Goal: Transaction & Acquisition: Purchase product/service

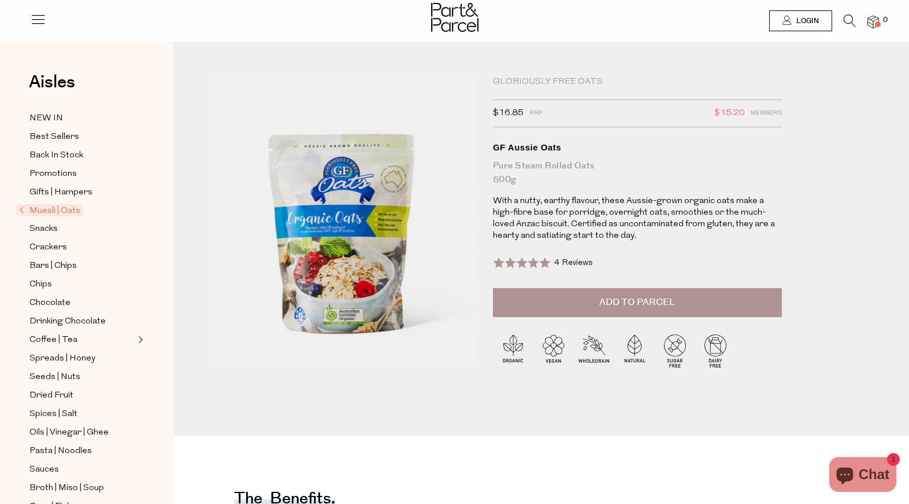
click at [660, 307] on span "Add to Parcel" at bounding box center [638, 301] width 76 height 13
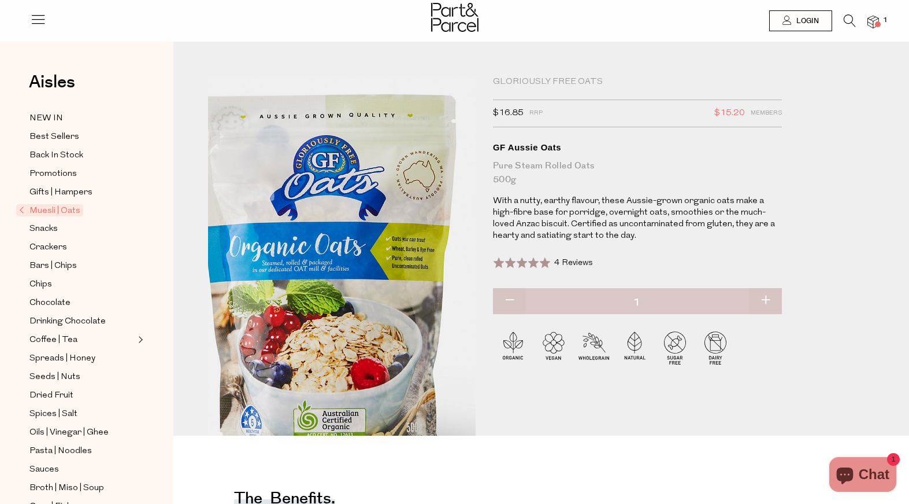
scroll to position [2, 0]
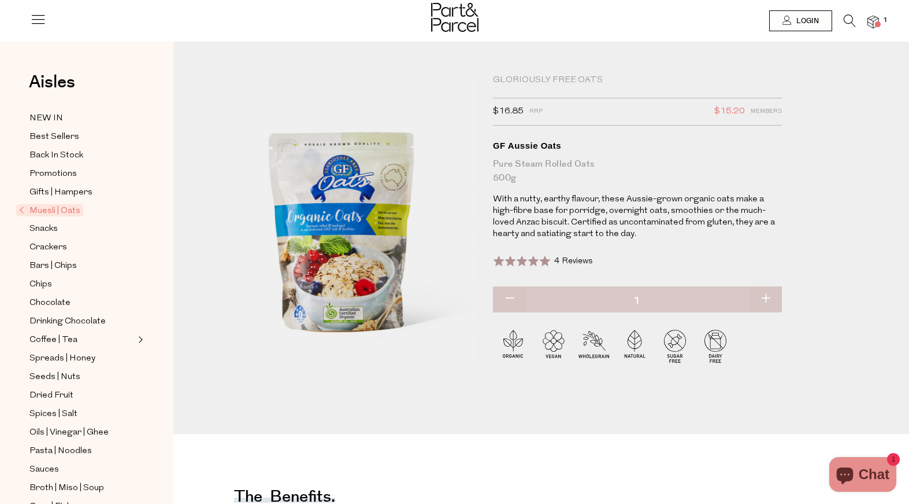
click at [852, 21] on icon at bounding box center [850, 20] width 12 height 13
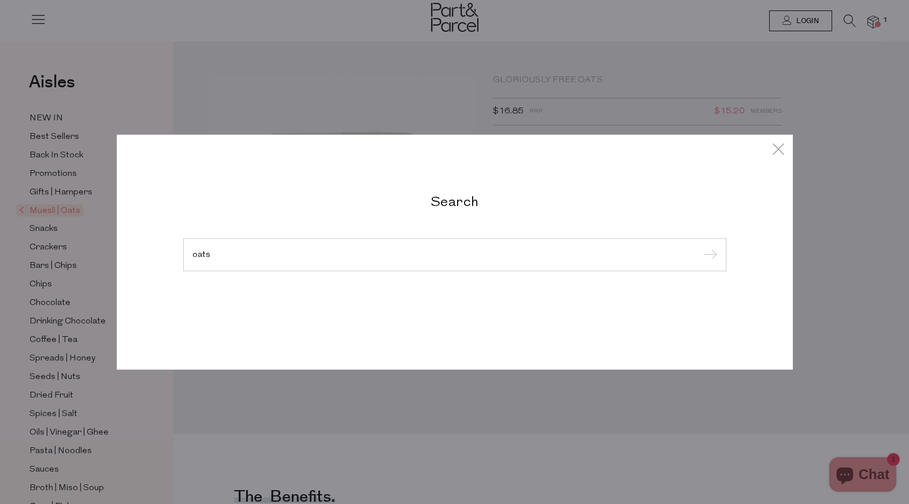
type input "oats"
click at [700, 246] on input "submit" at bounding box center [708, 254] width 17 height 17
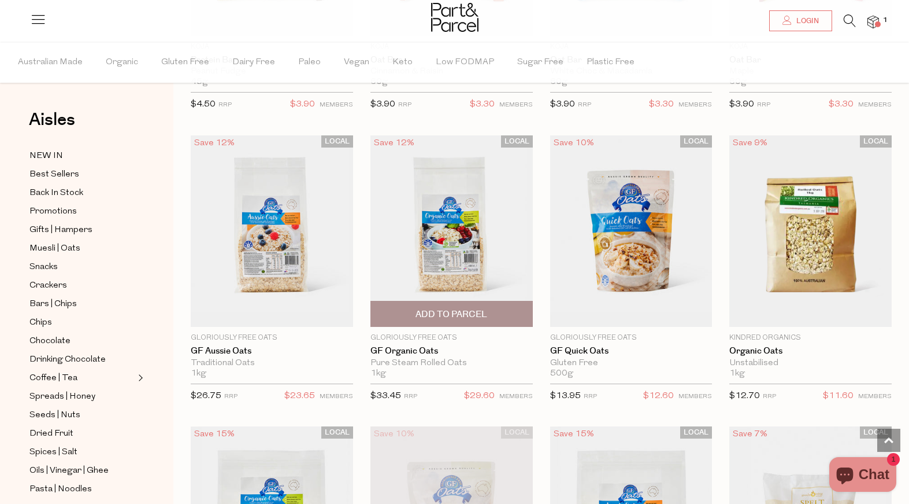
scroll to position [2647, 0]
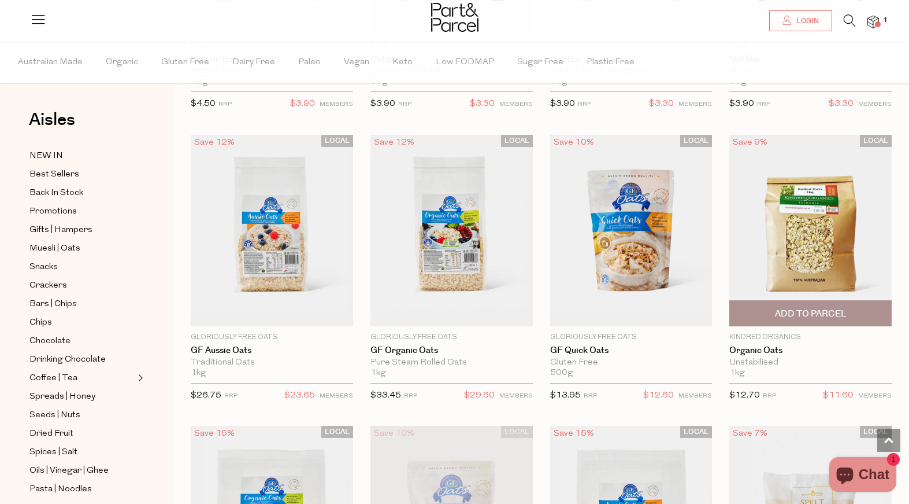
click at [824, 242] on img at bounding box center [811, 230] width 162 height 191
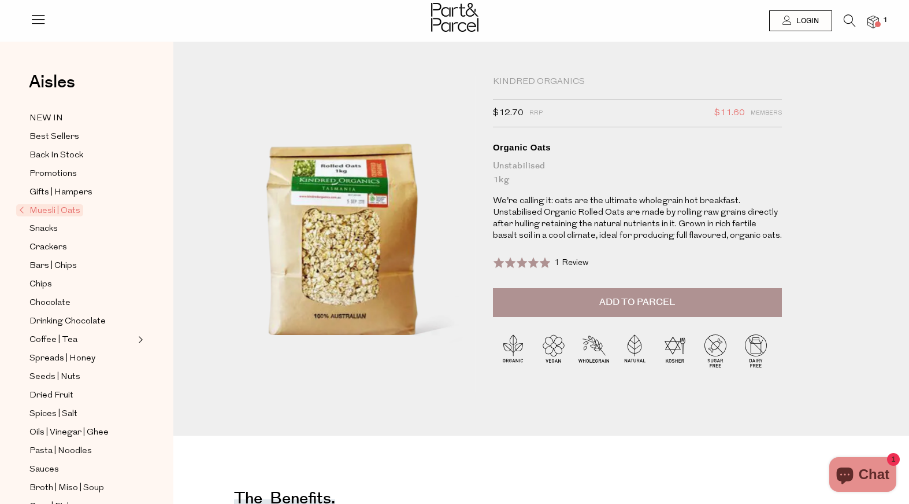
drag, startPoint x: 552, startPoint y: 203, endPoint x: 678, endPoint y: 213, distance: 126.4
click at [678, 213] on p "We’re calling it: oats are the ultimate wholegrain hot breakfast. Unstabilised …" at bounding box center [637, 218] width 289 height 46
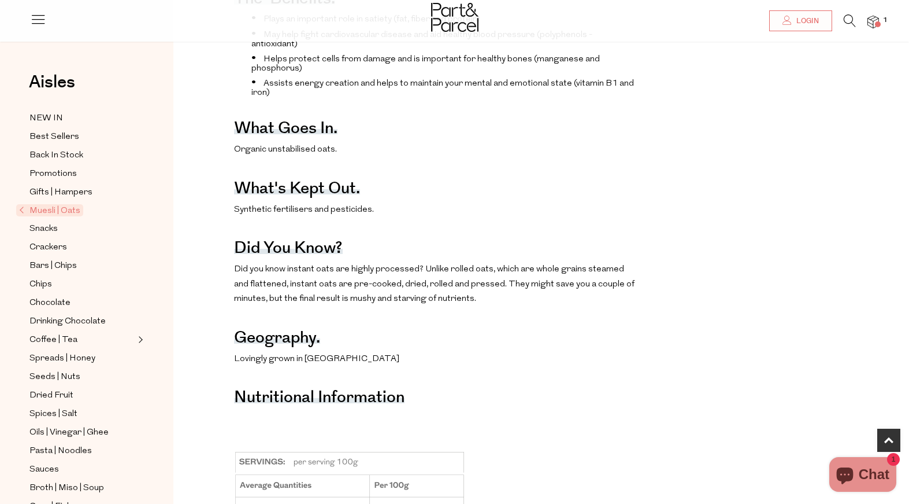
scroll to position [501, 0]
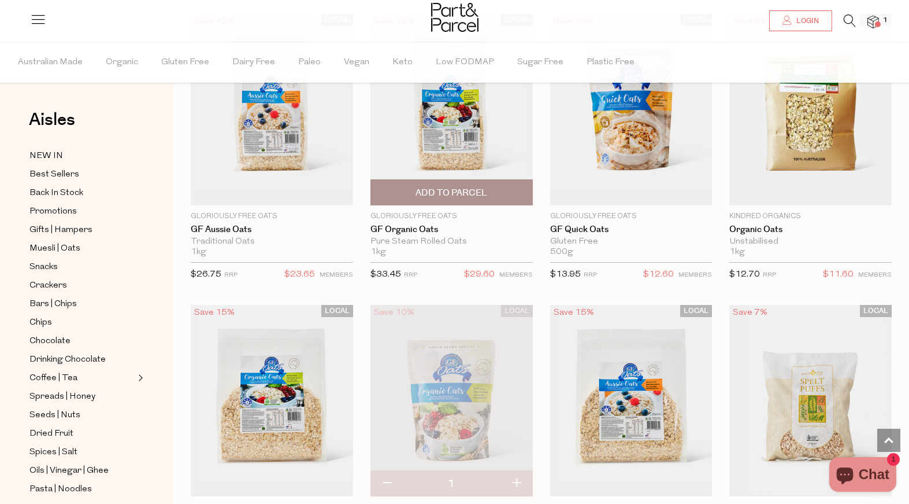
scroll to position [2763, 0]
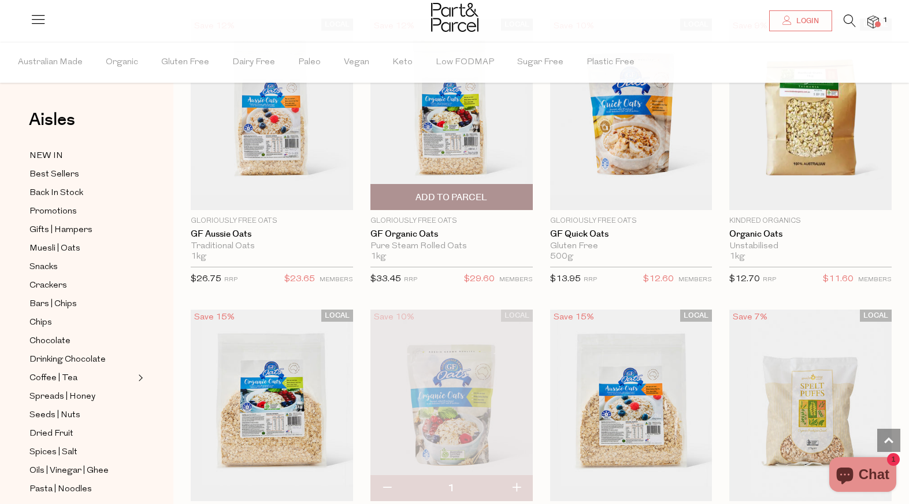
click at [442, 190] on span "Add To Parcel" at bounding box center [452, 196] width 156 height 25
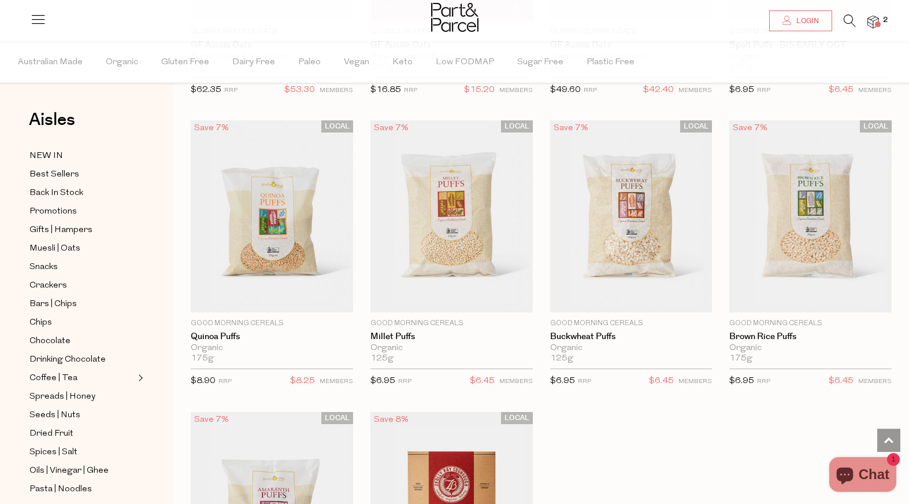
scroll to position [3303, 0]
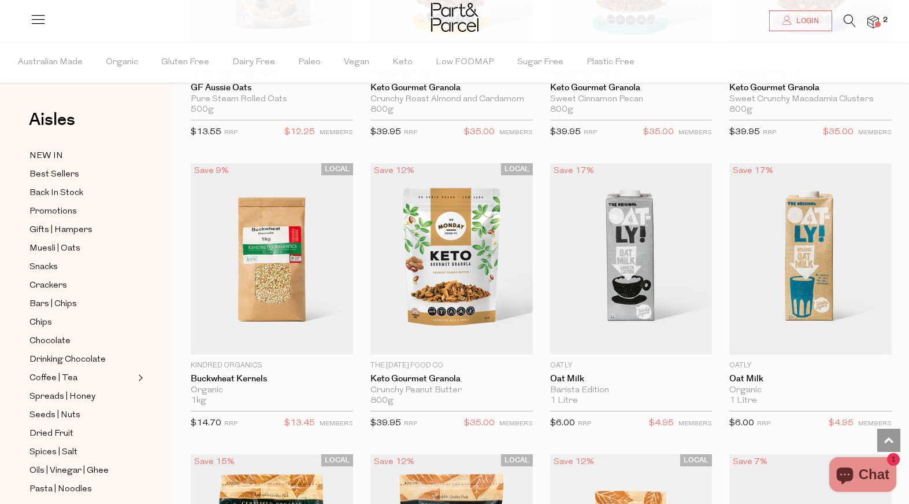
scroll to position [4709, 0]
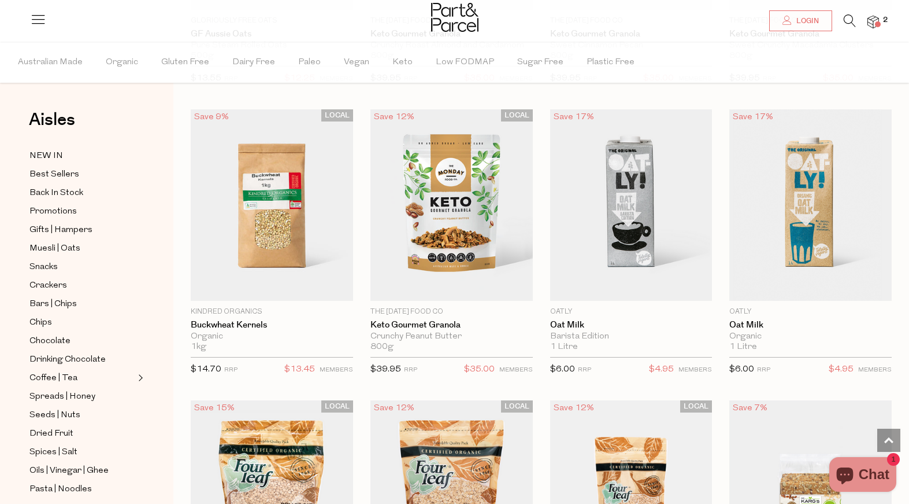
click at [848, 14] on icon at bounding box center [850, 20] width 12 height 13
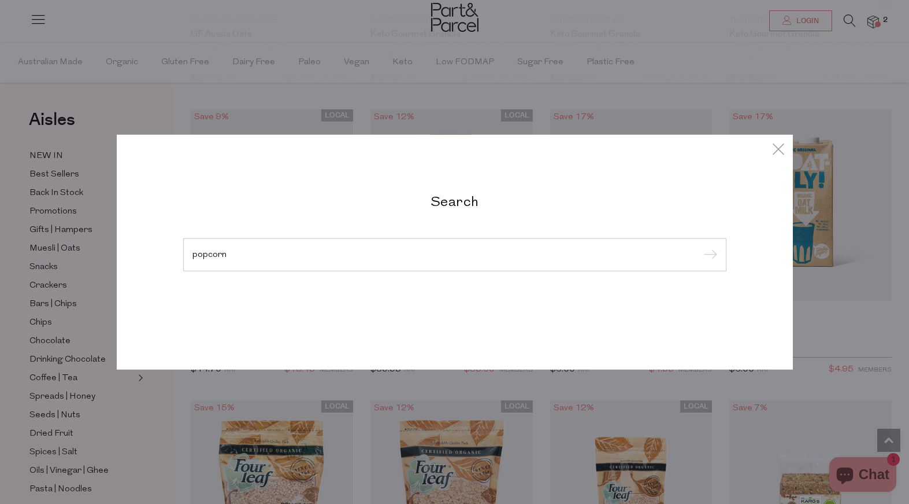
type input "popcorn"
click at [700, 246] on input "submit" at bounding box center [708, 254] width 17 height 17
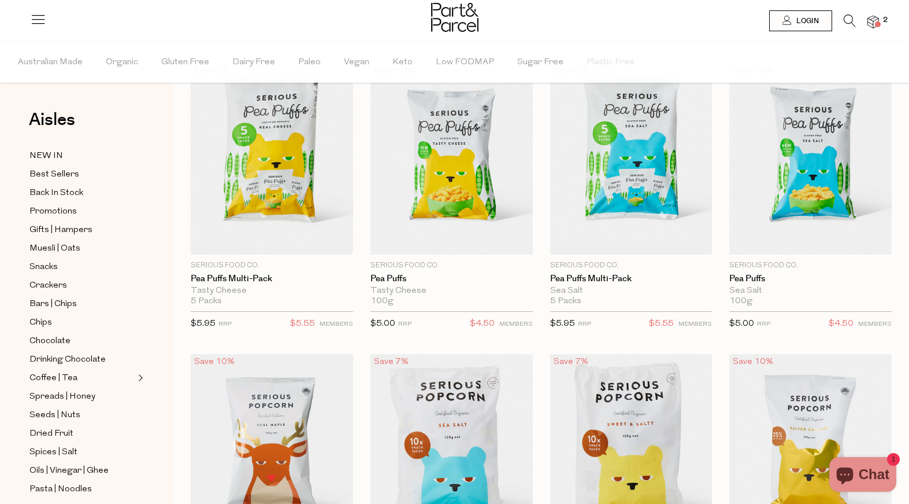
scroll to position [71, 0]
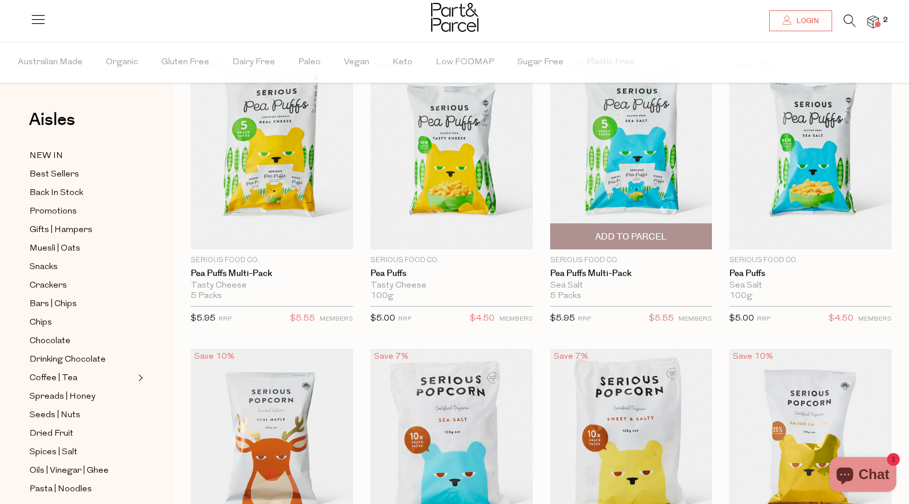
click at [641, 236] on span "Add To Parcel" at bounding box center [631, 237] width 72 height 12
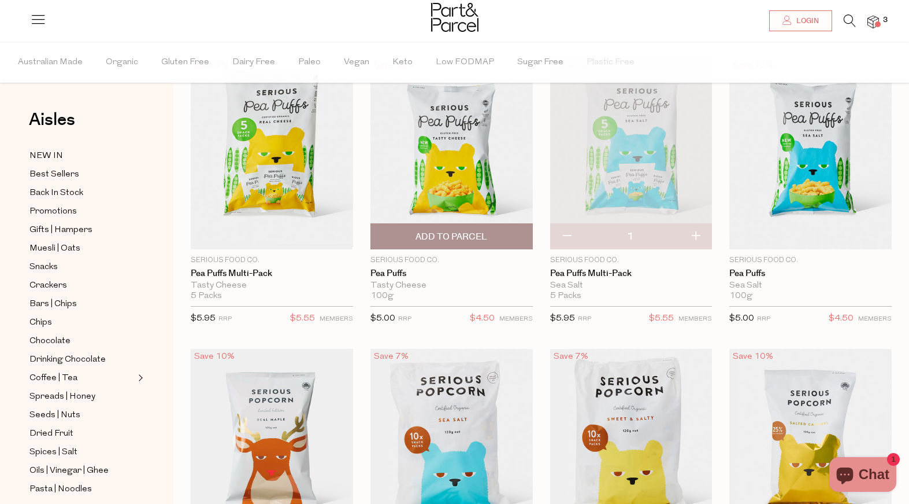
click at [473, 234] on span "Add To Parcel" at bounding box center [452, 237] width 72 height 12
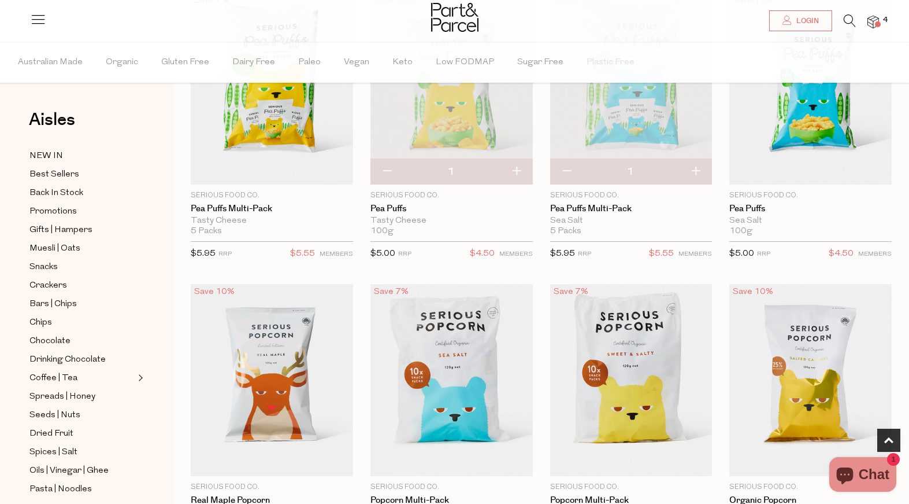
scroll to position [55, 0]
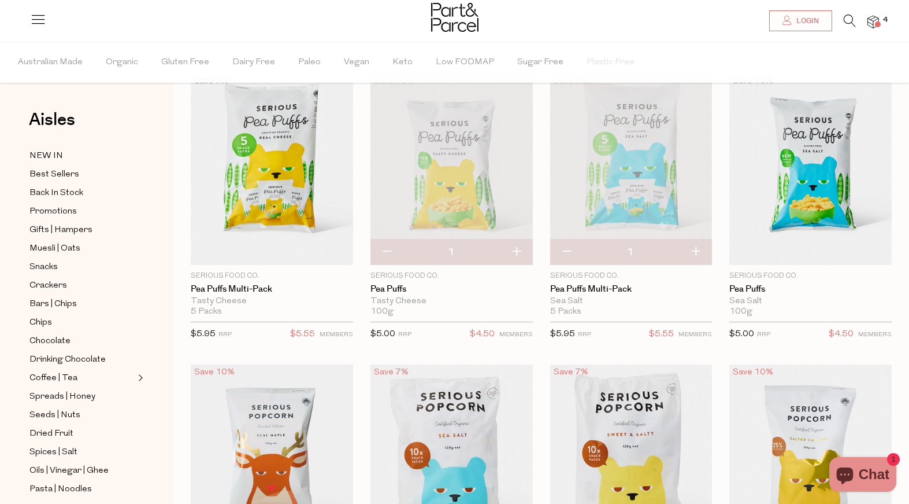
click at [392, 251] on button "button" at bounding box center [387, 251] width 33 height 25
type input "0"
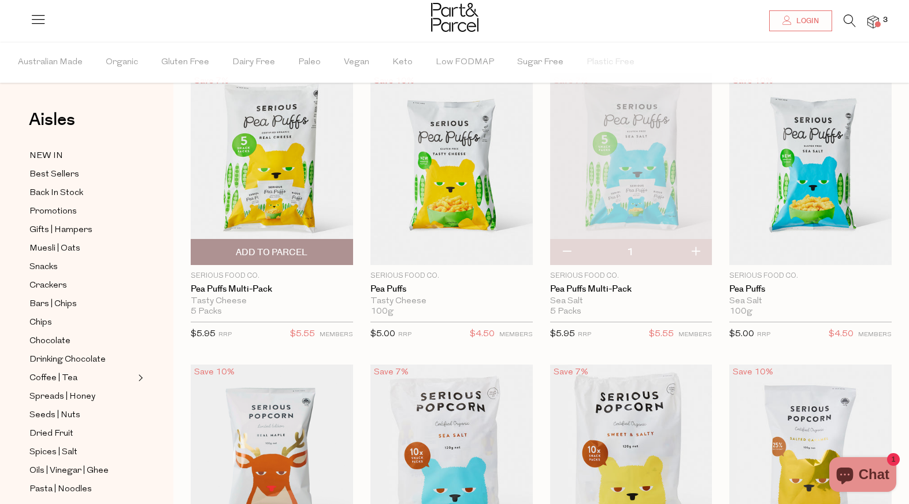
click at [257, 249] on span "Add To Parcel" at bounding box center [272, 252] width 72 height 12
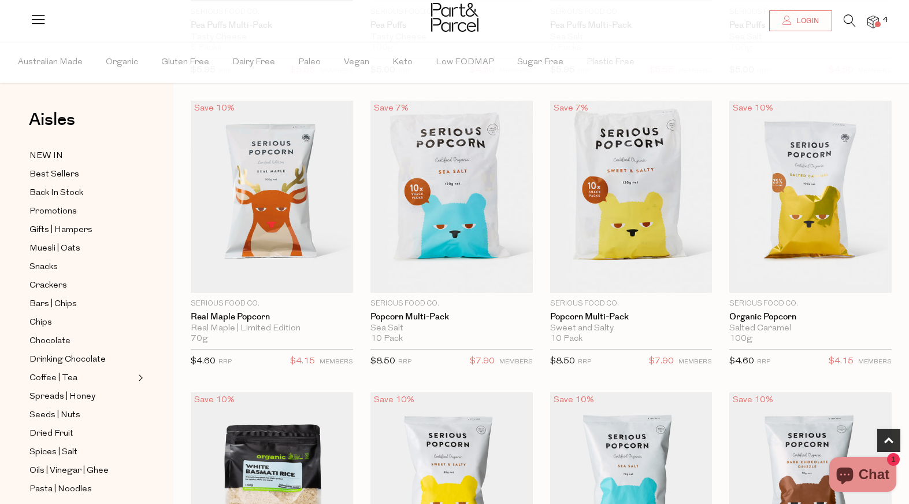
scroll to position [383, 0]
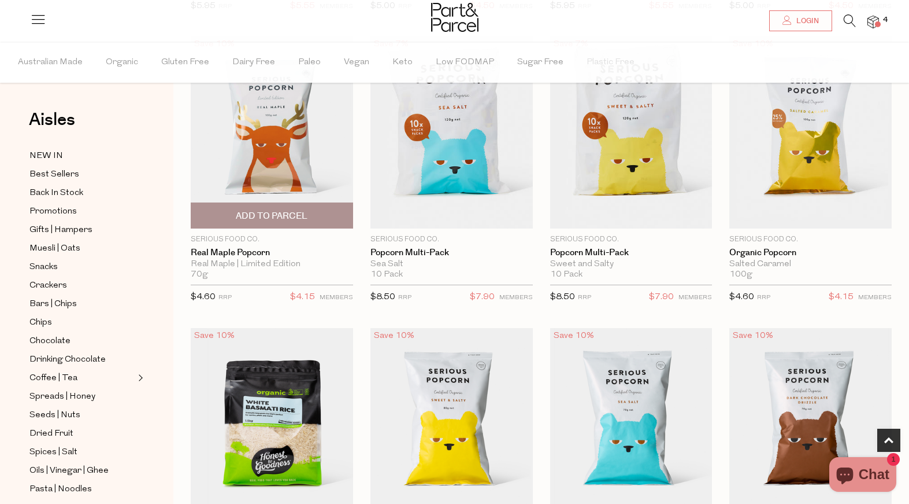
click at [290, 220] on span "Add To Parcel" at bounding box center [272, 216] width 72 height 12
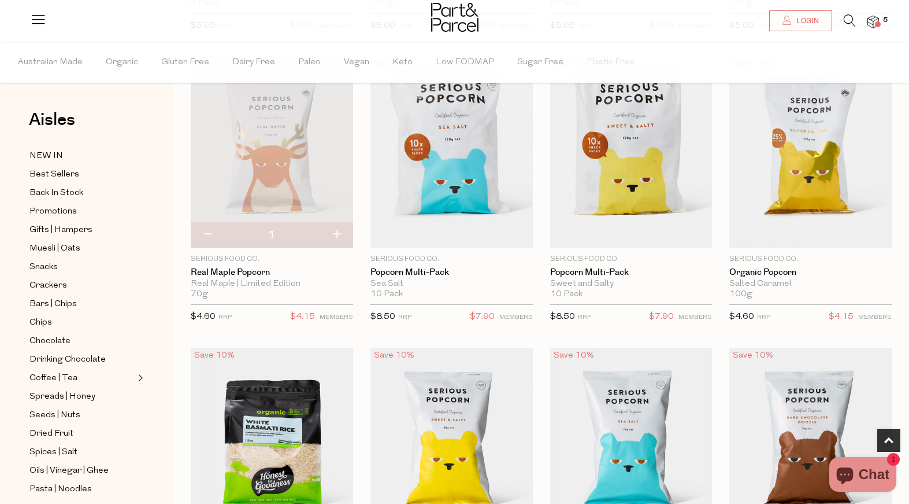
scroll to position [391, 0]
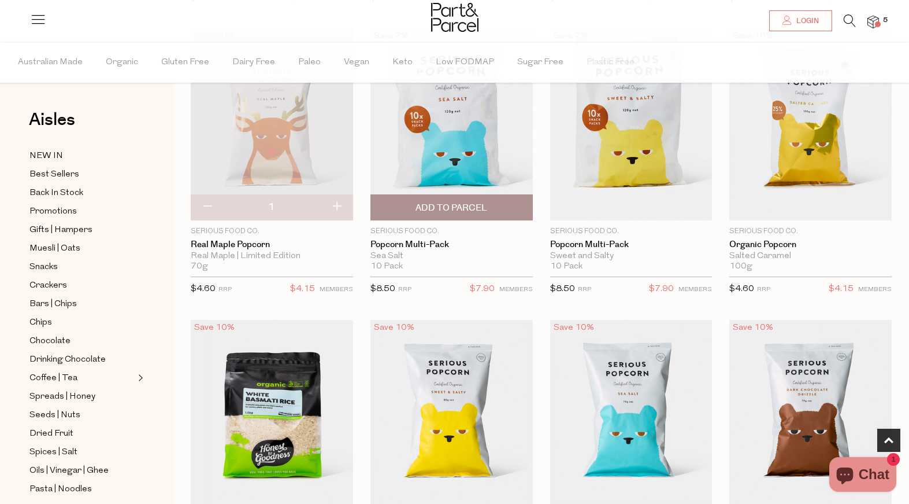
click at [480, 203] on span "Add To Parcel" at bounding box center [452, 208] width 72 height 12
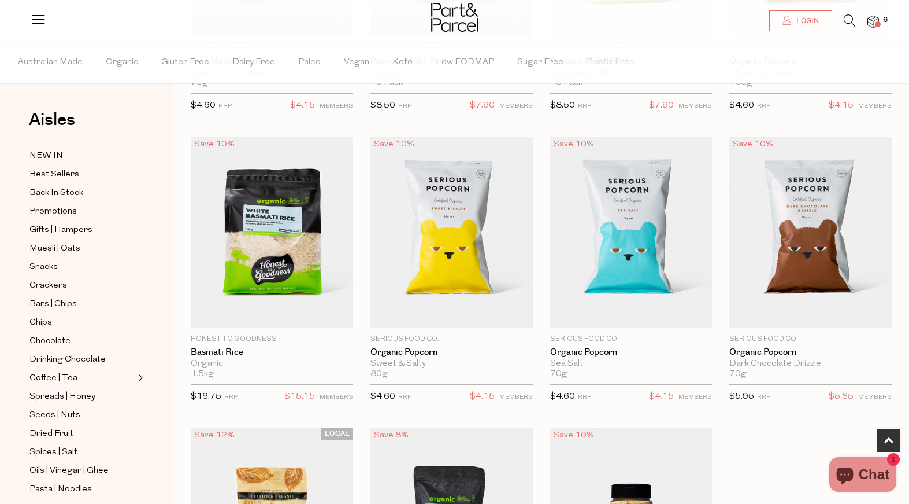
scroll to position [671, 0]
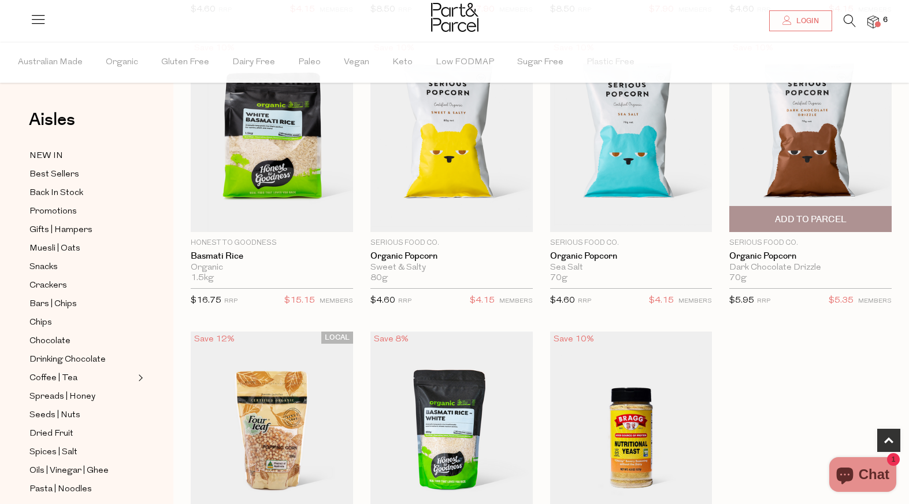
click at [839, 212] on span "Add To Parcel" at bounding box center [811, 218] width 156 height 25
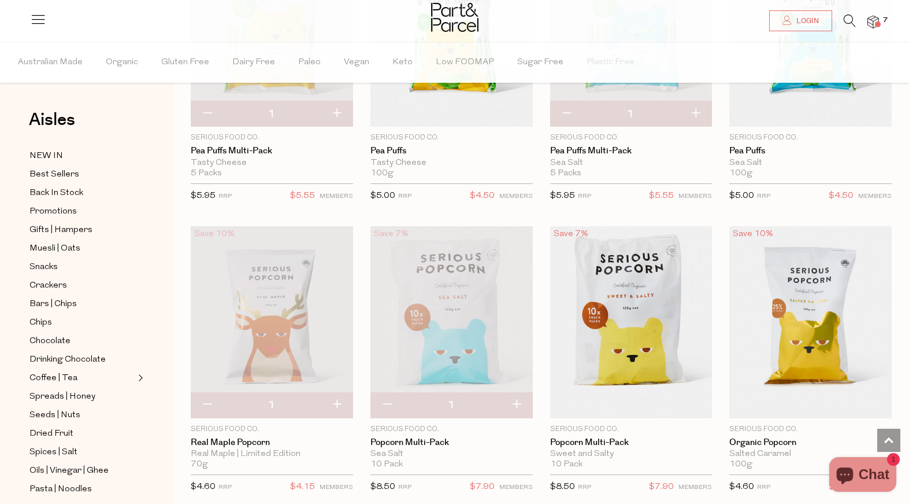
scroll to position [0, 0]
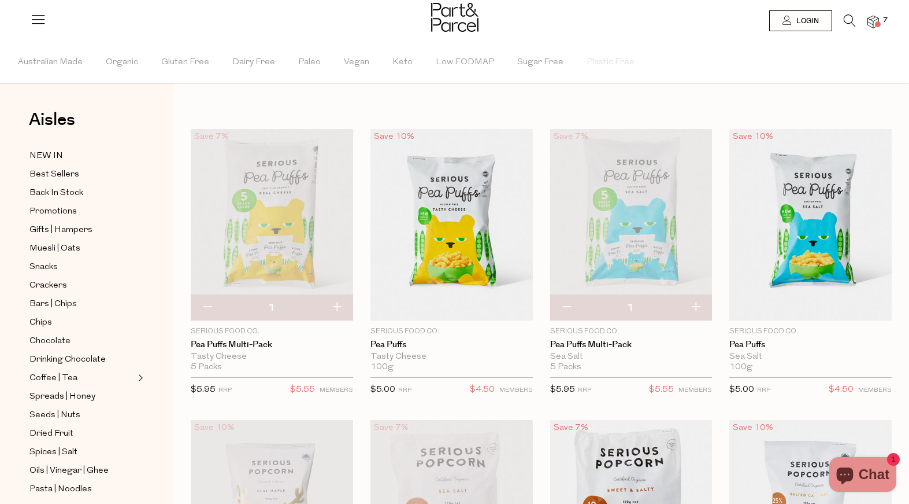
click at [844, 17] on icon at bounding box center [850, 20] width 12 height 13
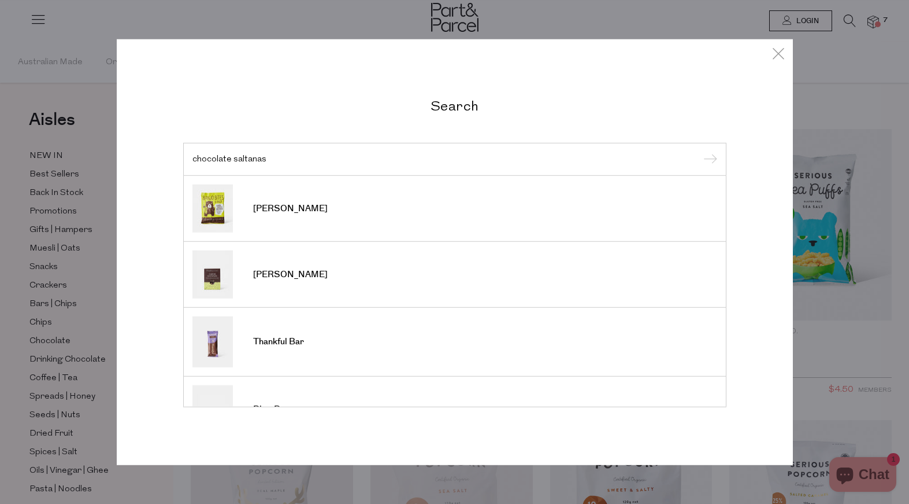
type input "chocolate saltanas"
click at [714, 160] on input "submit" at bounding box center [708, 159] width 17 height 17
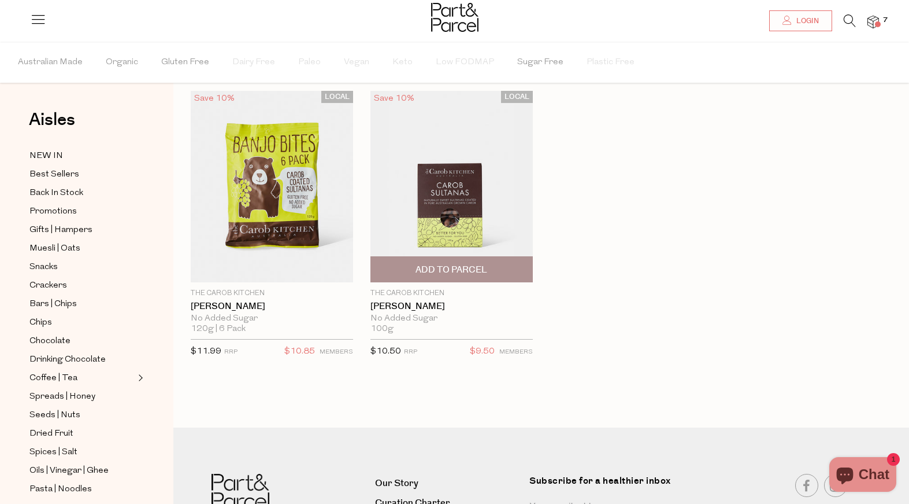
scroll to position [42, 0]
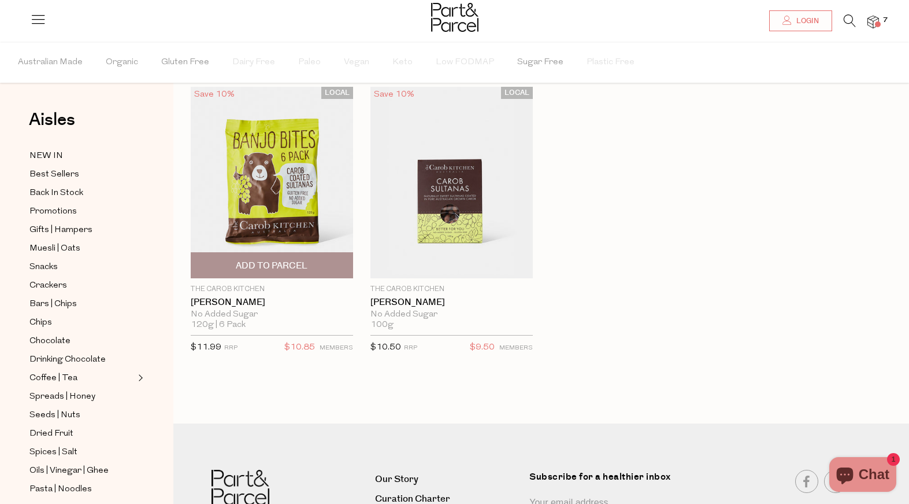
click at [315, 264] on span "Add To Parcel" at bounding box center [272, 265] width 156 height 25
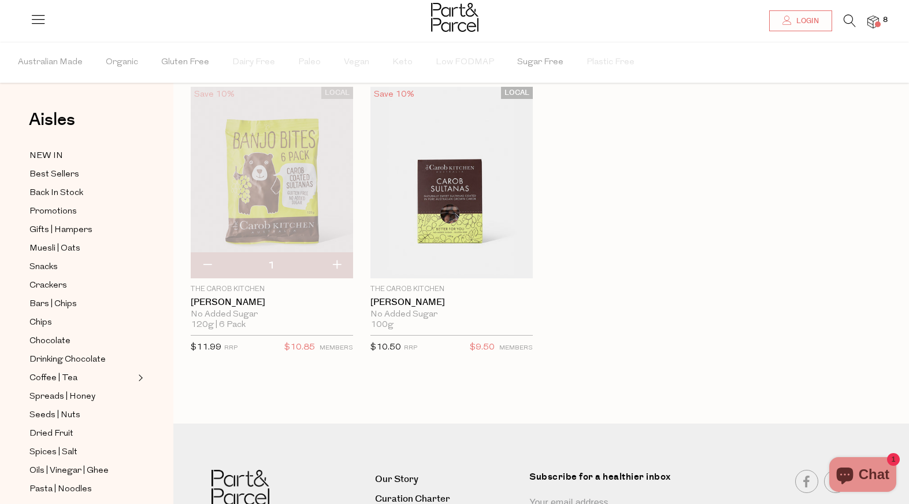
click at [333, 261] on button "button" at bounding box center [336, 265] width 33 height 25
type input "2"
click at [683, 171] on div "LOCAL Save 10% 2 Add to Parcel The Carob Kitchen [PERSON_NAME] No Added Sugar 1…" at bounding box center [532, 232] width 719 height 291
click at [114, 59] on span "Organic" at bounding box center [122, 62] width 32 height 40
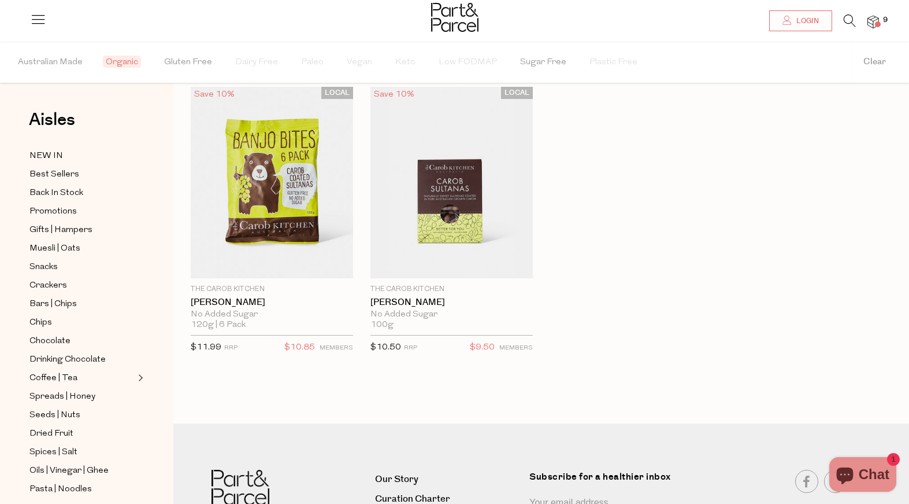
type input "2"
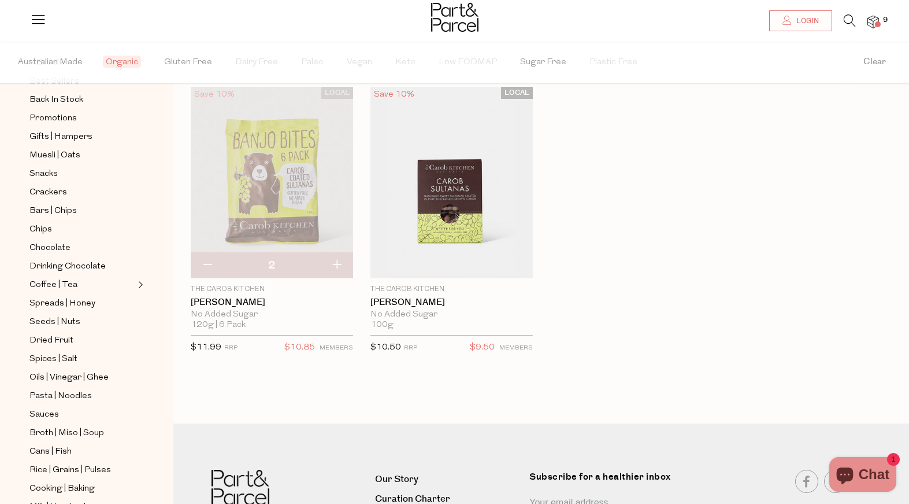
scroll to position [100, 0]
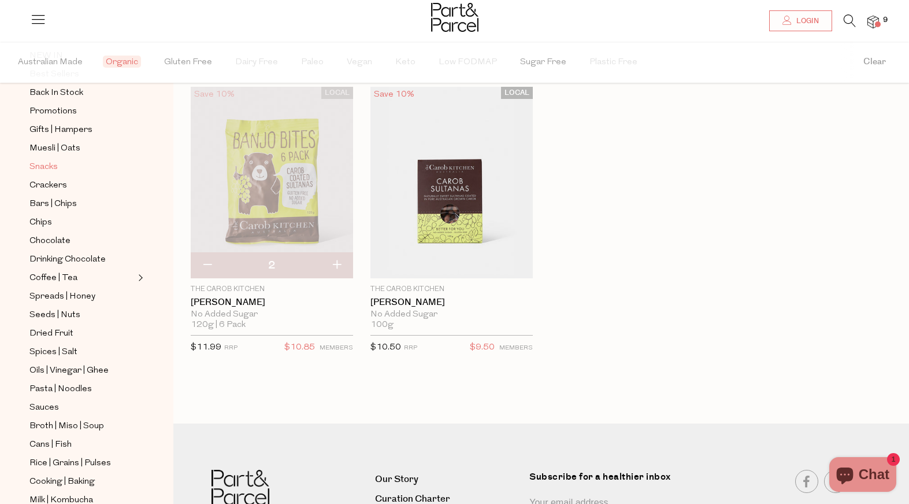
click at [60, 166] on link "Snacks" at bounding box center [81, 167] width 105 height 14
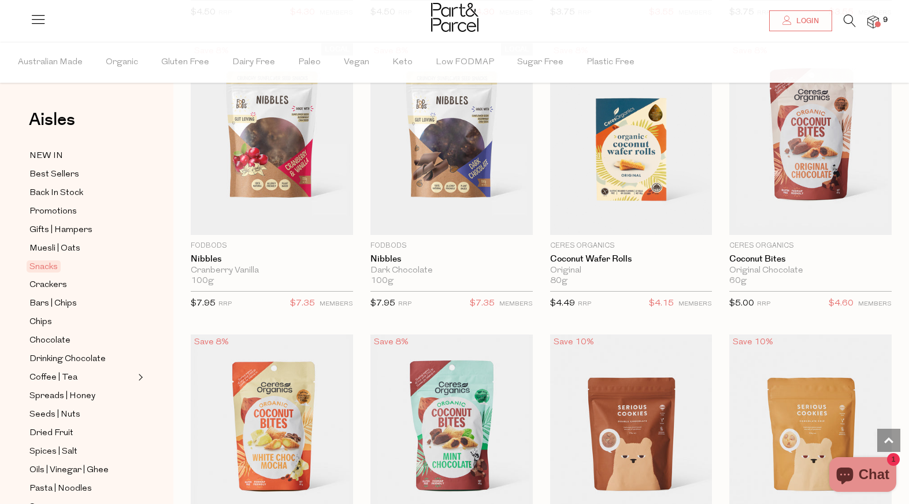
scroll to position [2148, 0]
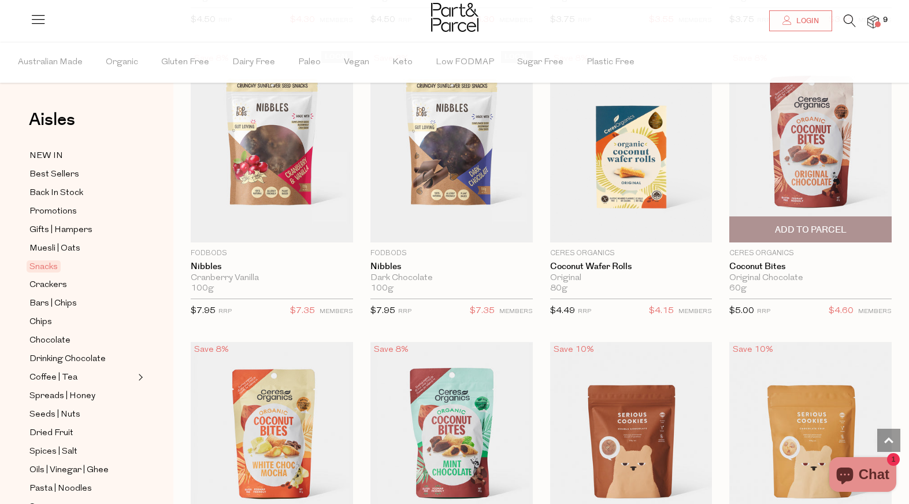
click at [798, 225] on span "Add To Parcel" at bounding box center [811, 230] width 72 height 12
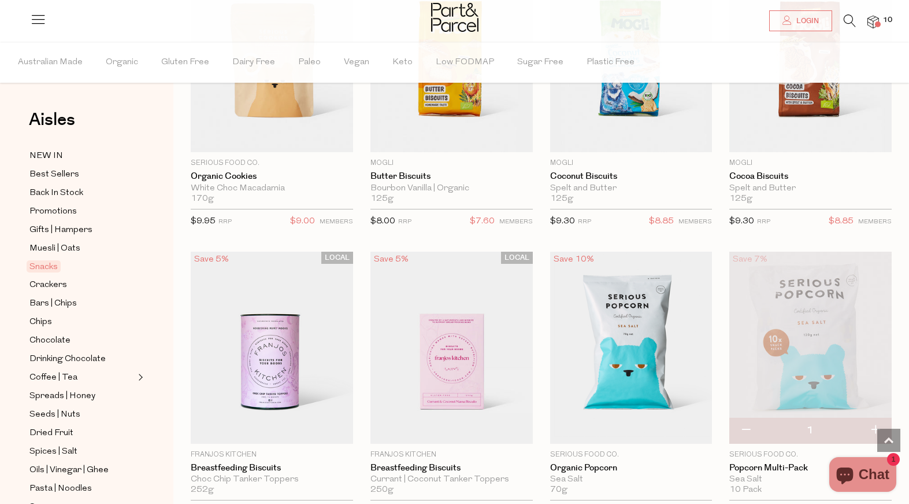
scroll to position [2922, 0]
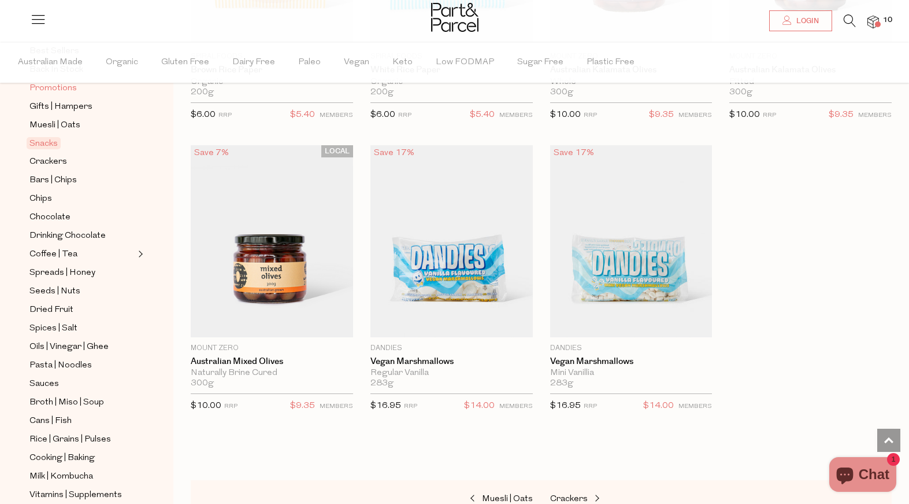
scroll to position [164, 0]
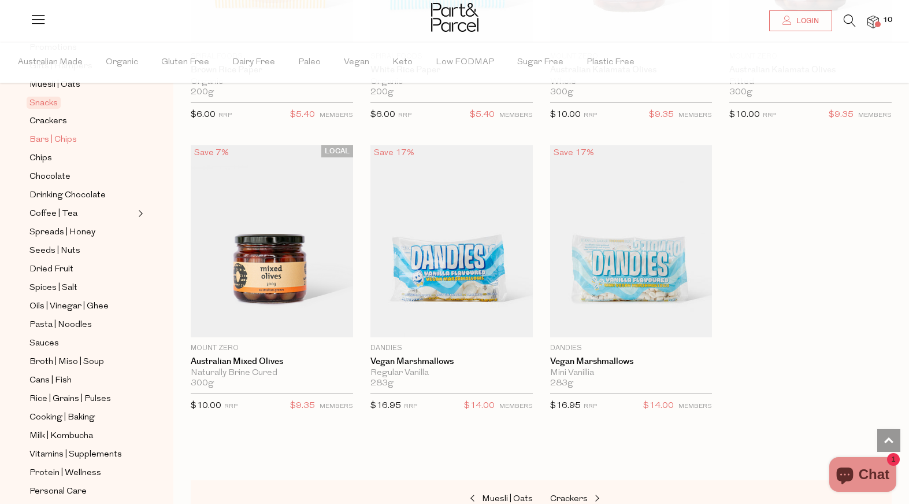
click at [53, 136] on span "Bars | Chips" at bounding box center [52, 140] width 47 height 14
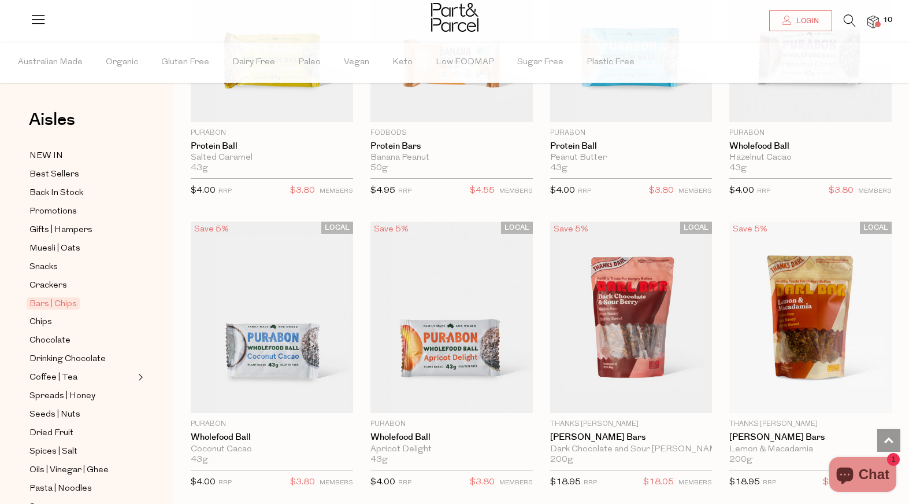
scroll to position [3263, 0]
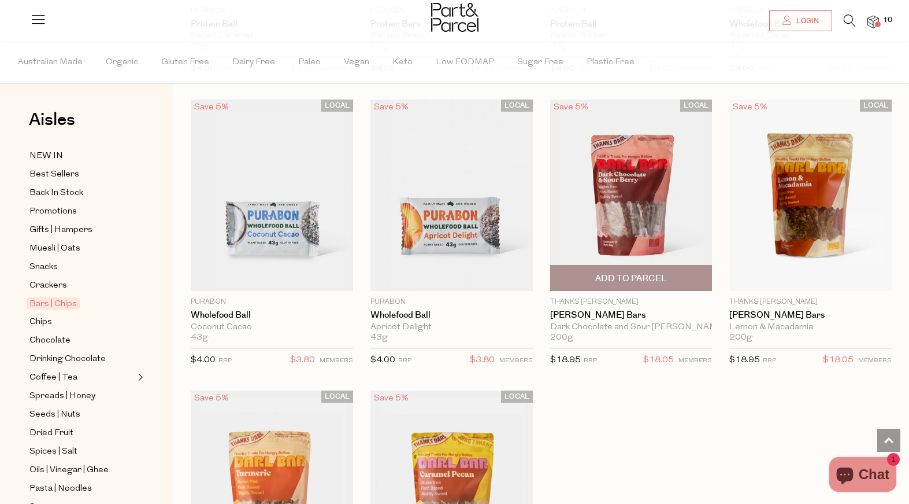
click at [648, 234] on img at bounding box center [631, 194] width 162 height 191
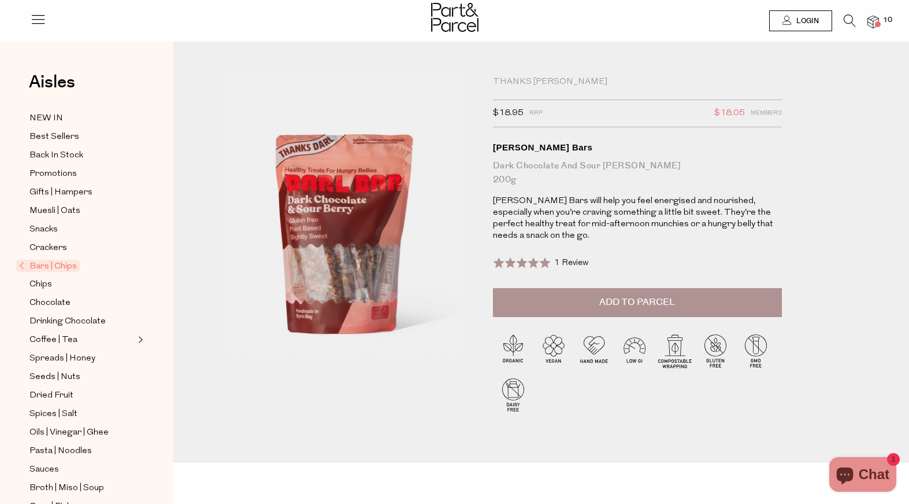
click at [341, 221] on img at bounding box center [343, 275] width 482 height 568
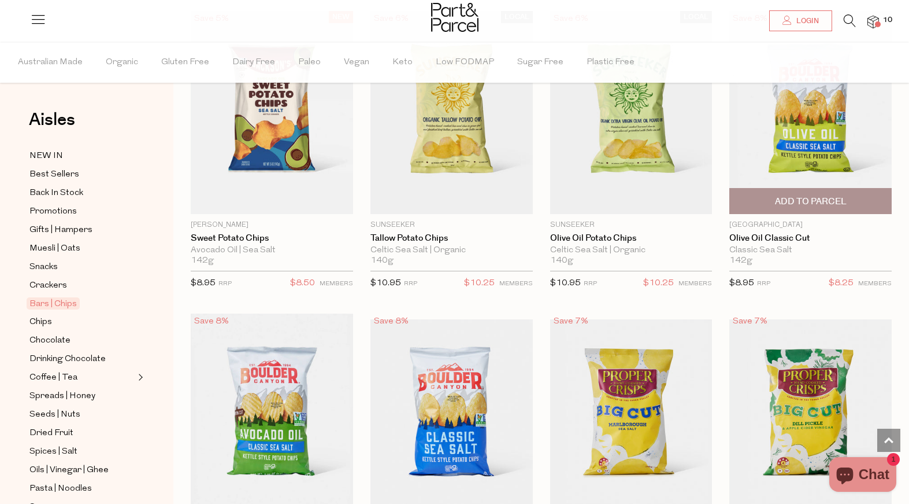
scroll to position [3946, 0]
click at [819, 199] on span "Add To Parcel" at bounding box center [811, 201] width 72 height 12
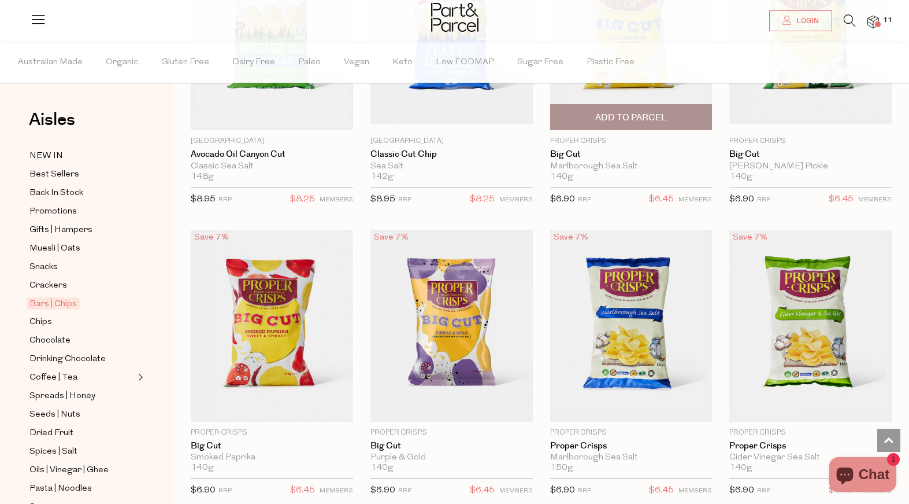
scroll to position [4340, 0]
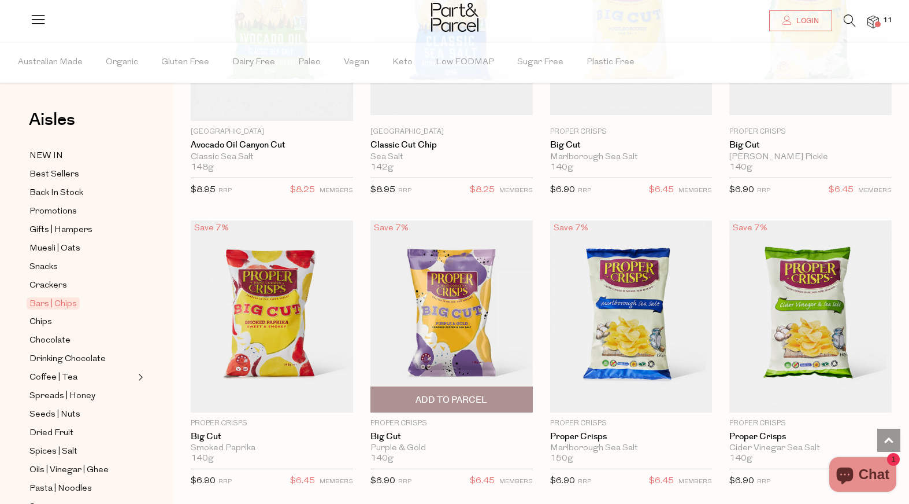
click at [500, 319] on img at bounding box center [452, 315] width 162 height 191
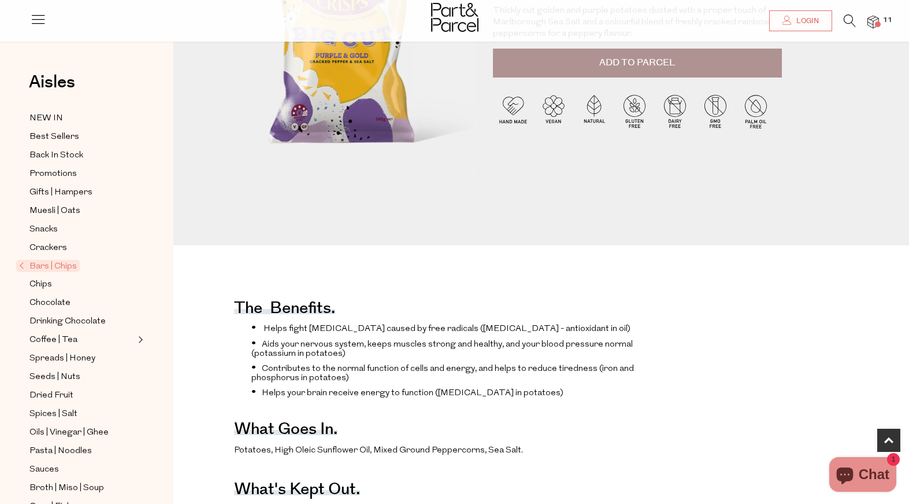
scroll to position [409, 0]
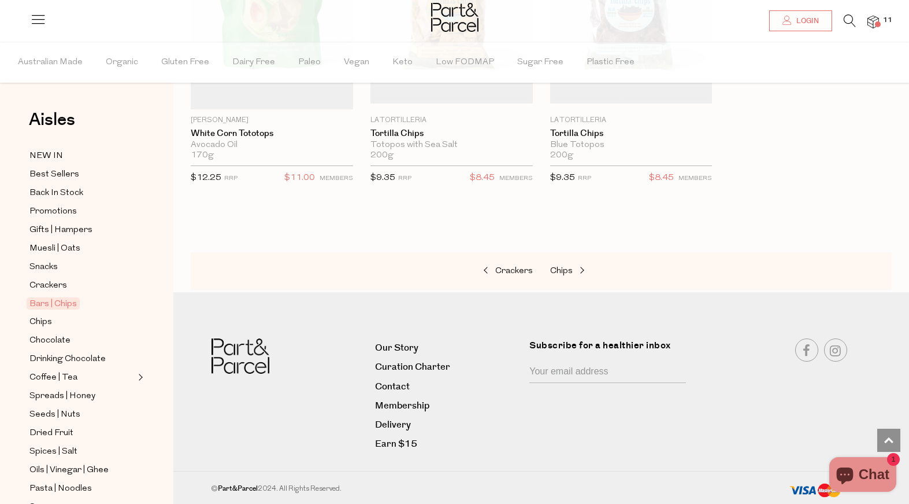
scroll to position [1282, 0]
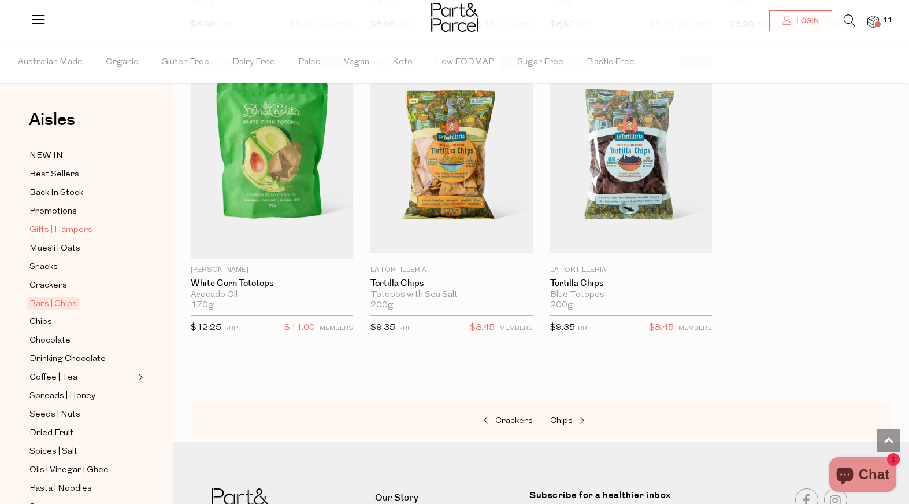
click at [88, 231] on span "Gifts | Hampers" at bounding box center [60, 230] width 63 height 14
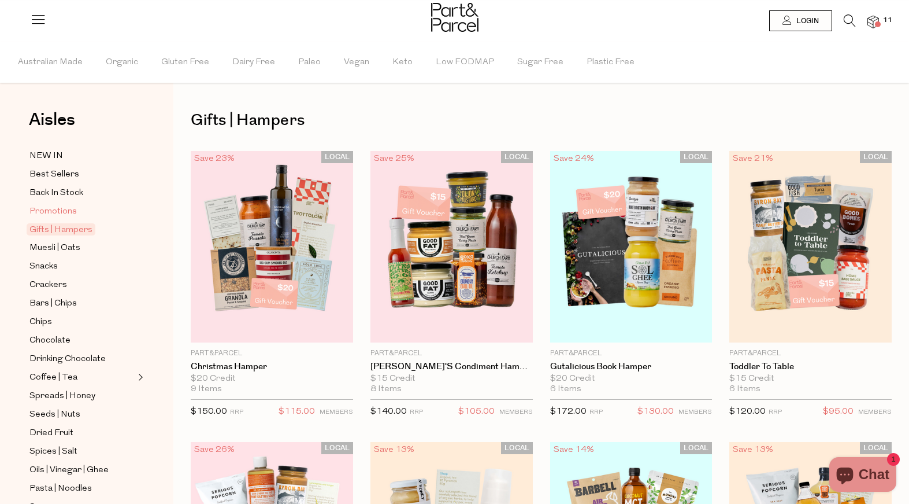
click at [66, 216] on span "Promotions" at bounding box center [52, 212] width 47 height 14
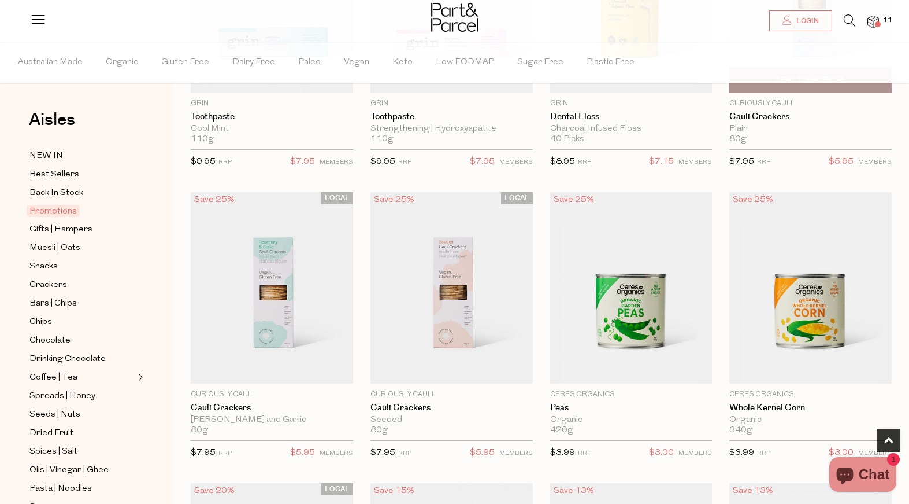
scroll to position [401, 0]
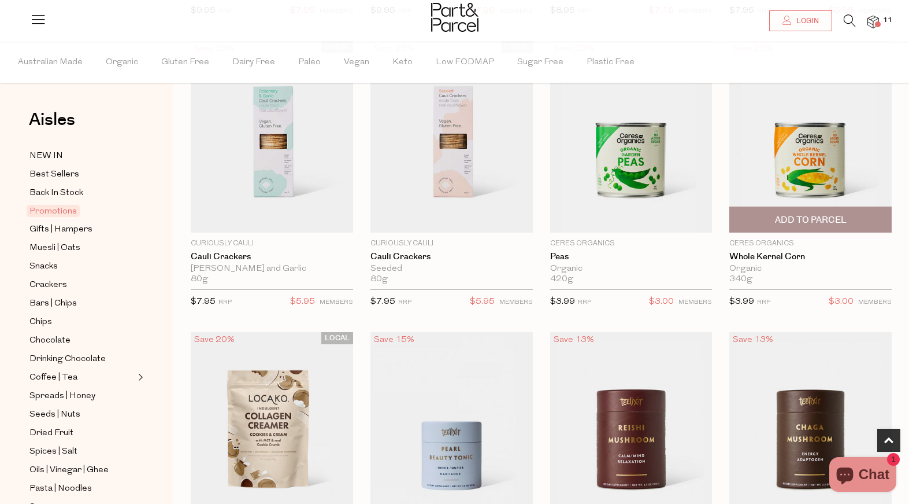
click at [827, 149] on img at bounding box center [811, 136] width 162 height 191
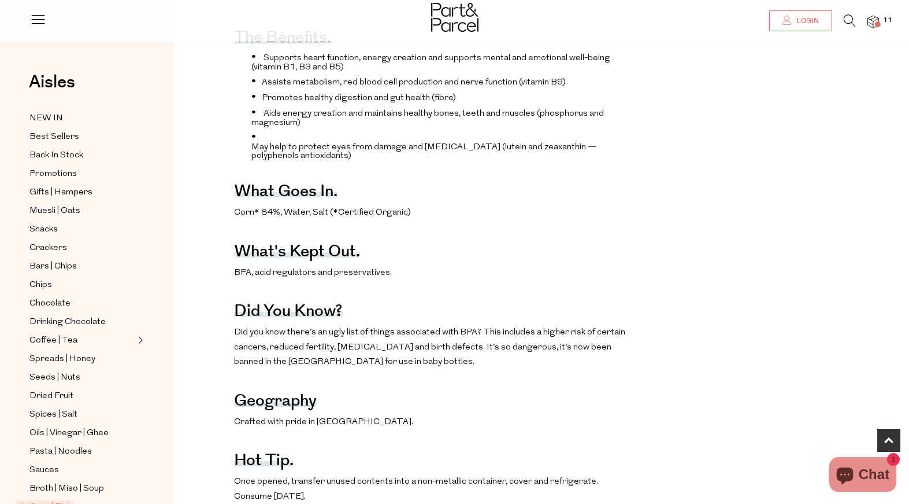
scroll to position [479, 0]
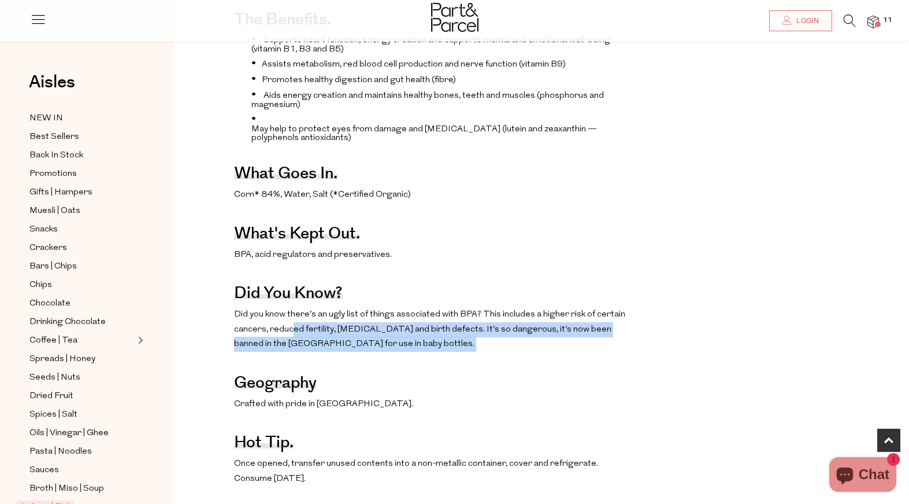
drag, startPoint x: 294, startPoint y: 325, endPoint x: 378, endPoint y: 355, distance: 88.3
click at [378, 355] on div "The benefits. Supports heart function, energy creation and supports mental and …" at bounding box center [436, 384] width 404 height 792
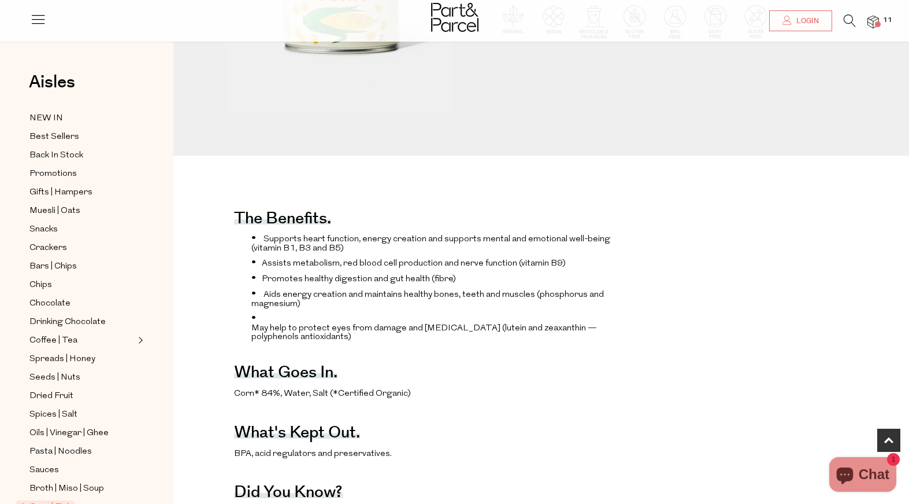
scroll to position [76, 0]
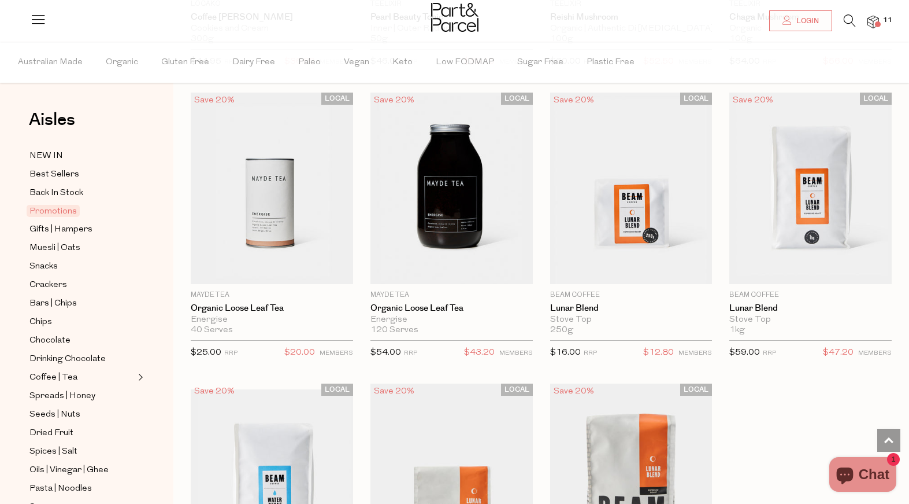
scroll to position [908, 0]
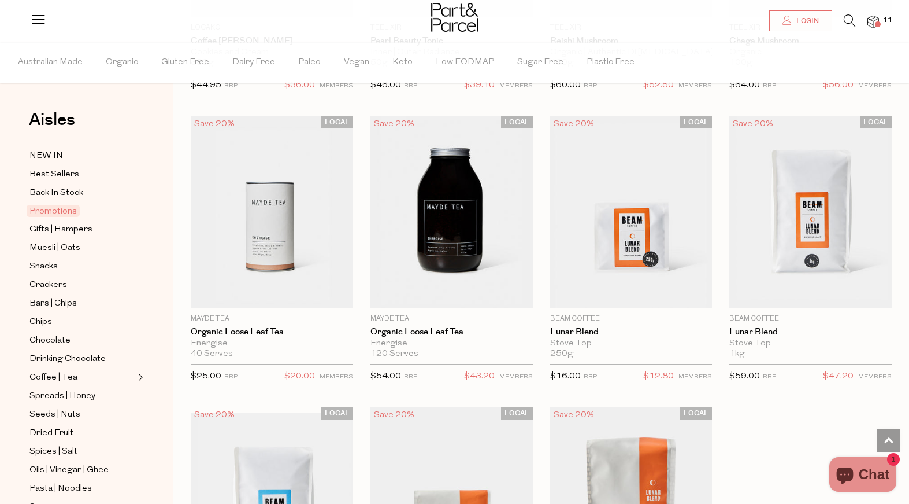
click at [849, 16] on icon at bounding box center [850, 20] width 12 height 13
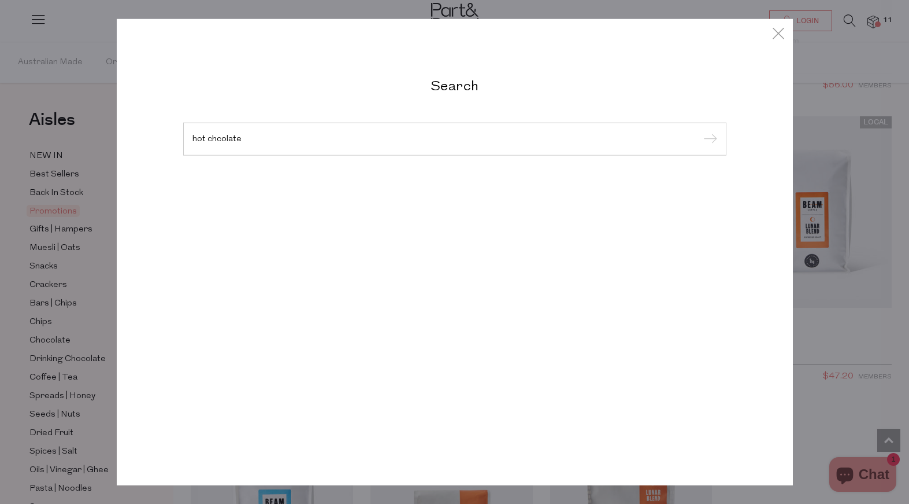
type input "hot chcolate"
click at [700, 131] on input "submit" at bounding box center [708, 139] width 17 height 17
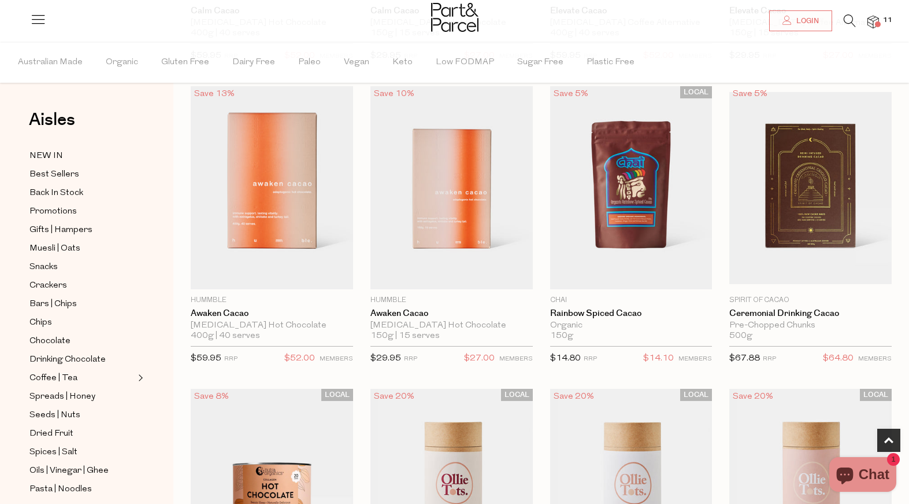
scroll to position [660, 0]
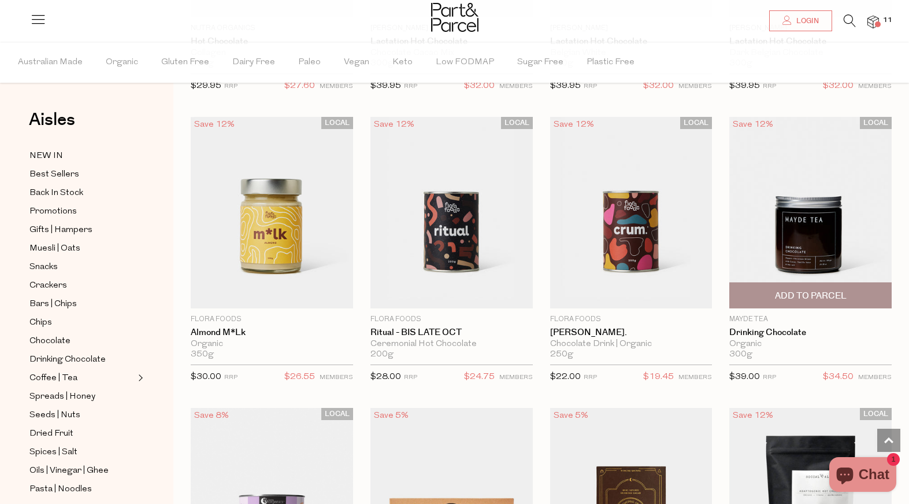
click at [784, 214] on img at bounding box center [811, 212] width 162 height 191
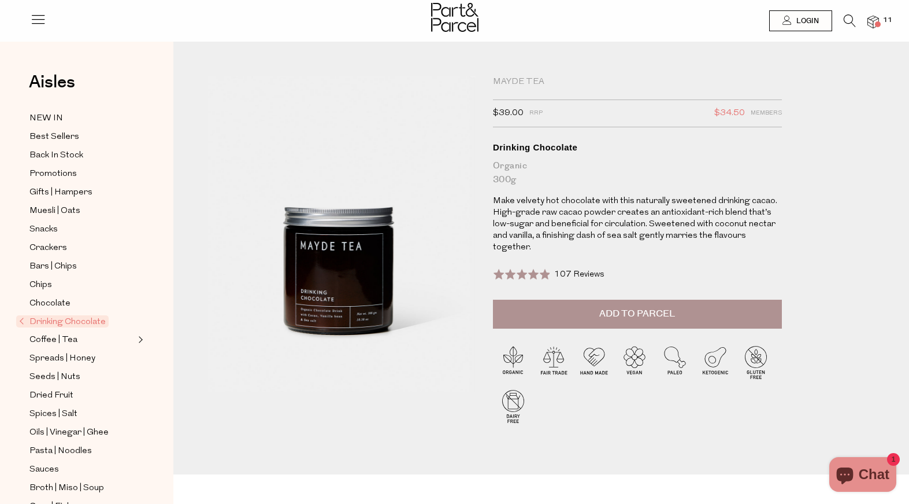
scroll to position [1, 0]
